Goal: Task Accomplishment & Management: Use online tool/utility

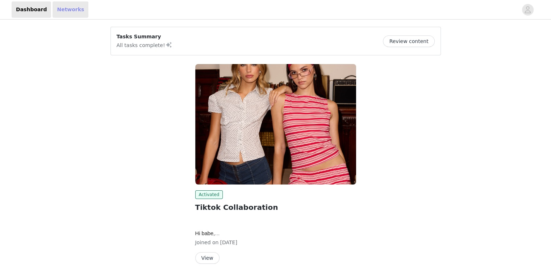
click at [53, 12] on link "Networks" at bounding box center [71, 9] width 36 height 16
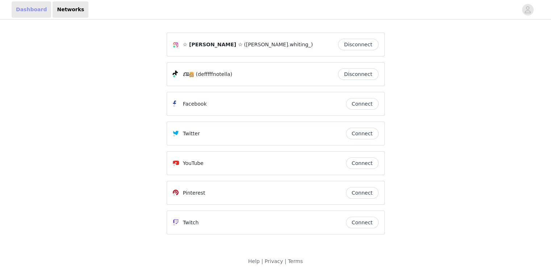
click at [29, 11] on link "Dashboard" at bounding box center [32, 9] width 40 height 16
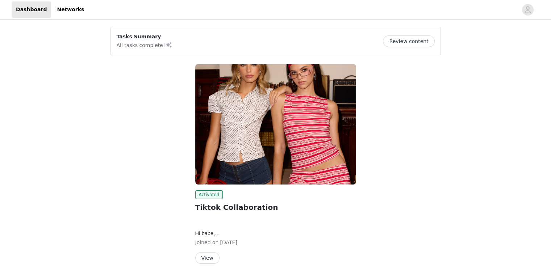
click at [421, 41] on button "Review content" at bounding box center [408, 42] width 51 height 12
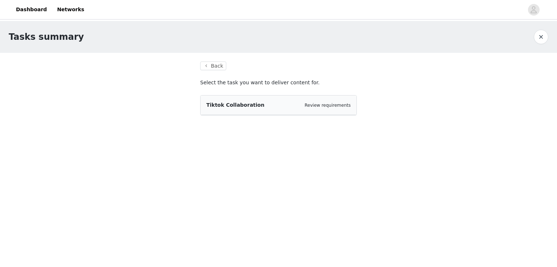
click at [275, 109] on div "Tiktok Collaboration Review requirements" at bounding box center [278, 106] width 156 height 20
click at [336, 106] on link "Review requirements" at bounding box center [327, 105] width 46 height 5
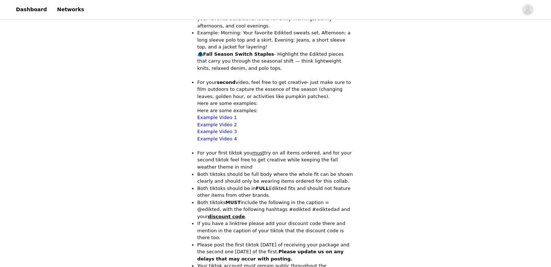
scroll to position [236, 0]
